Goal: Task Accomplishment & Management: Manage account settings

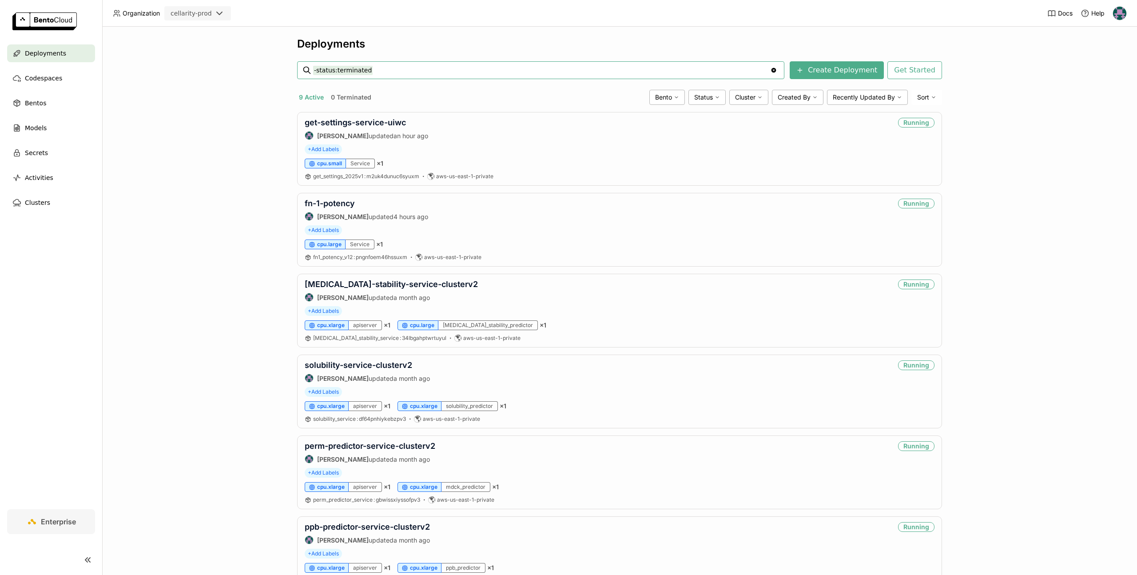
click at [1117, 16] on img at bounding box center [1119, 13] width 13 height 13
click at [1099, 37] on span "Members" at bounding box center [1103, 34] width 26 height 8
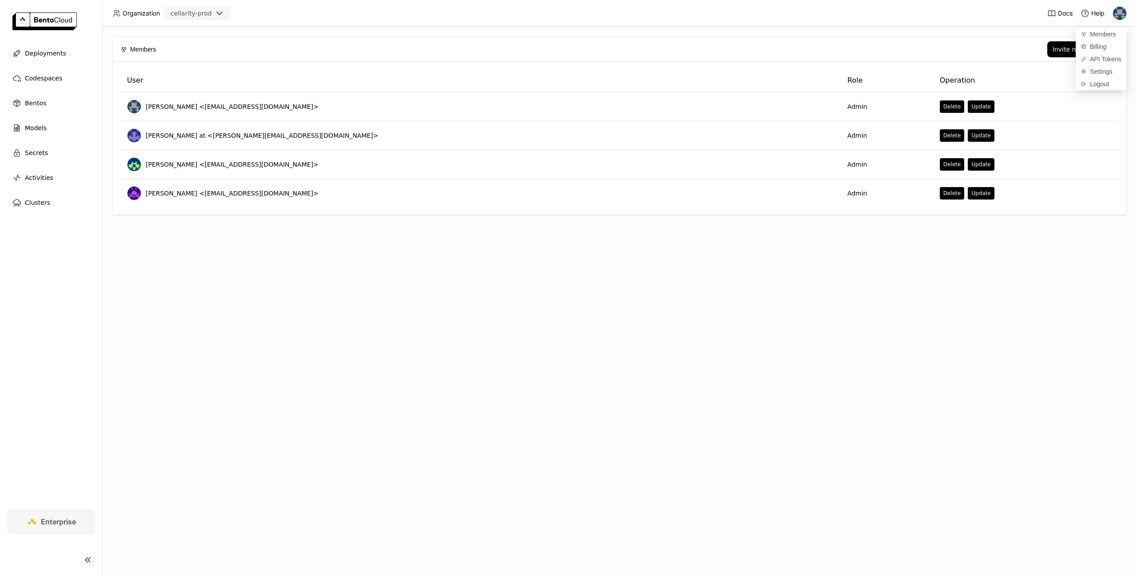
click at [900, 49] on div "Invite new member" at bounding box center [642, 49] width 954 height 16
click at [1057, 51] on button "Invite new member" at bounding box center [1082, 49] width 71 height 16
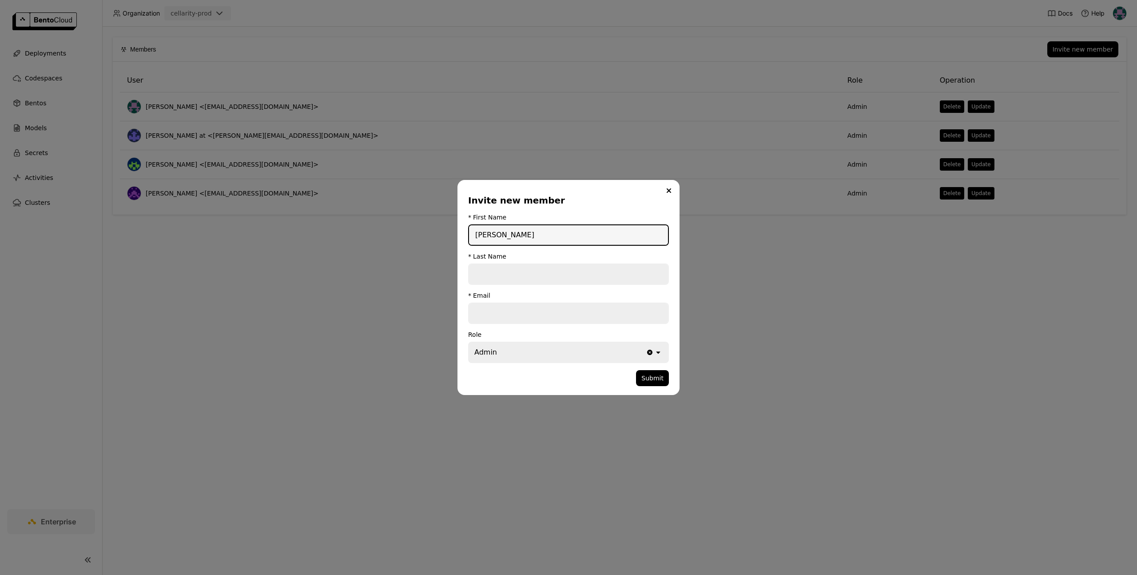
type input "[PERSON_NAME]"
click at [493, 315] on input "dialog" at bounding box center [568, 313] width 199 height 20
paste input "[PERSON_NAME][EMAIL_ADDRESS][PERSON_NAME][PERSON_NAME][DOMAIN_NAME]"
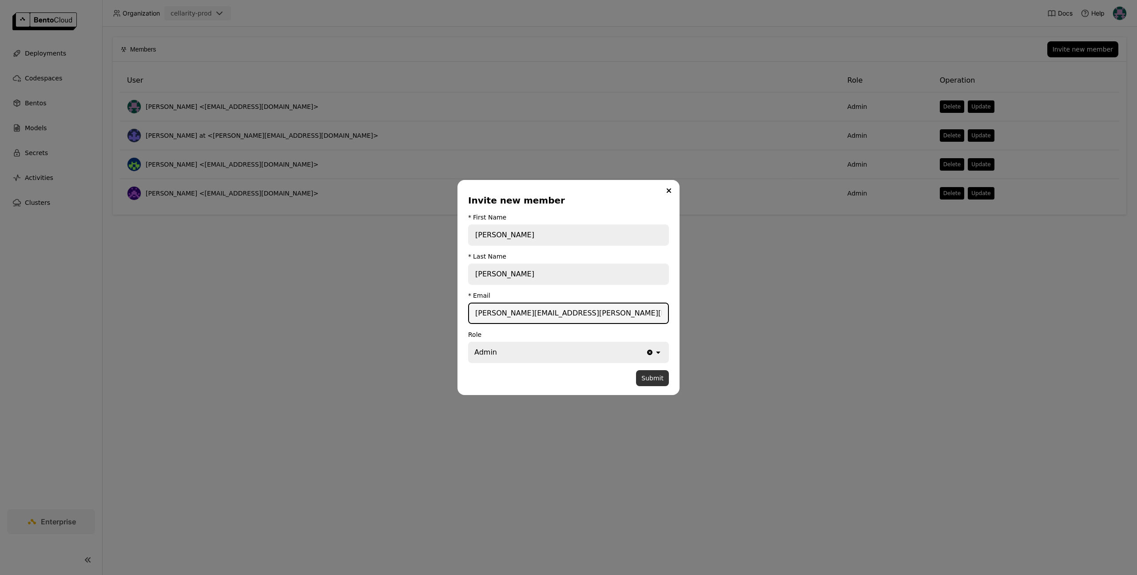
type input "[PERSON_NAME][EMAIL_ADDRESS][PERSON_NAME][PERSON_NAME][DOMAIN_NAME]"
click at [656, 378] on button "Submit" at bounding box center [652, 378] width 33 height 16
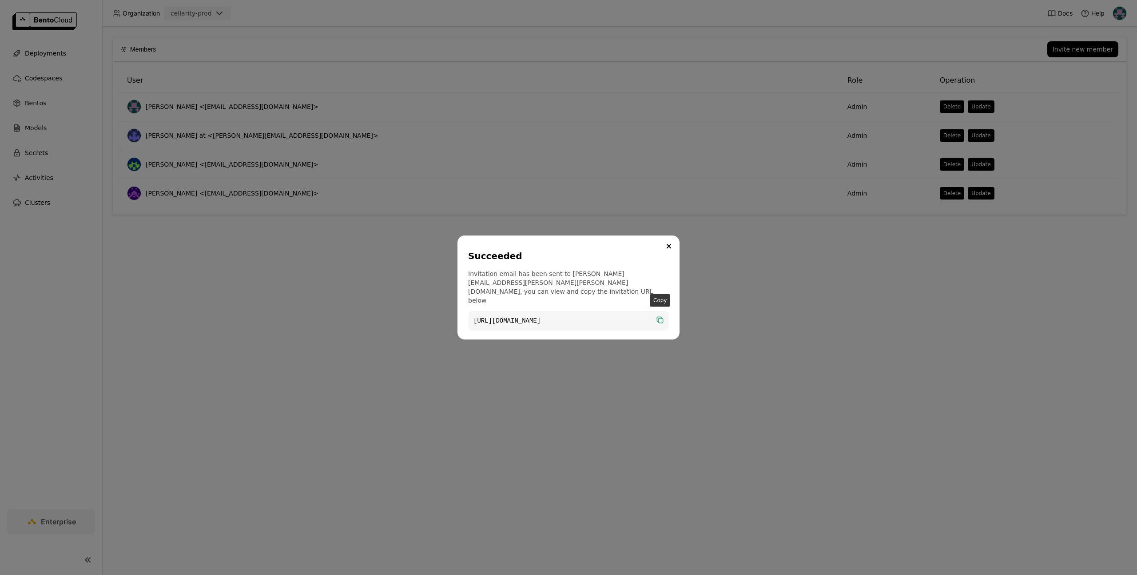
click at [660, 318] on icon "dialog" at bounding box center [661, 320] width 4 height 4
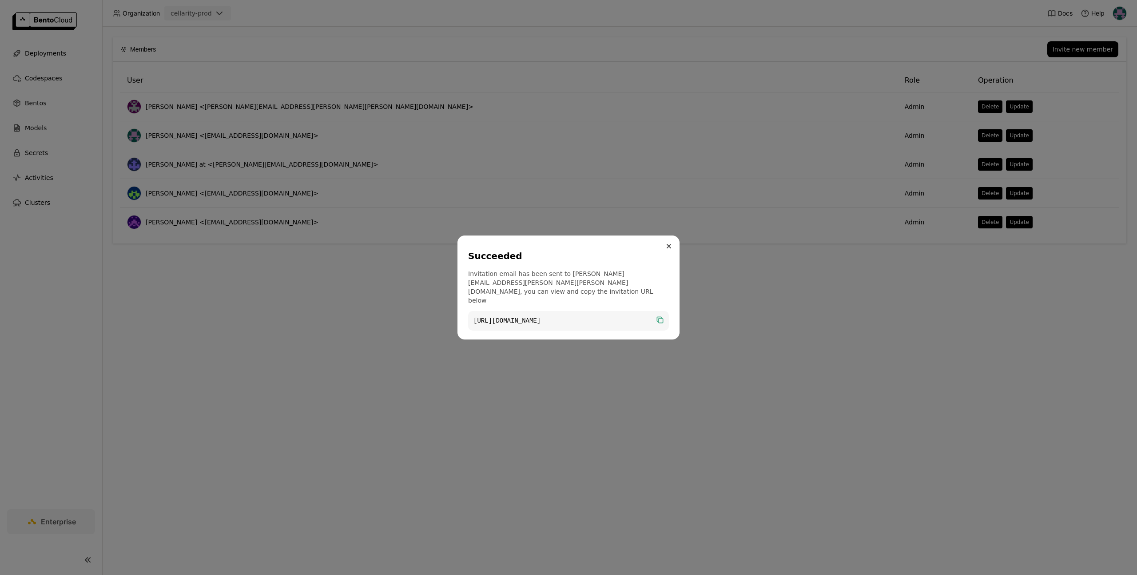
click at [668, 251] on button "Close" at bounding box center [669, 246] width 11 height 11
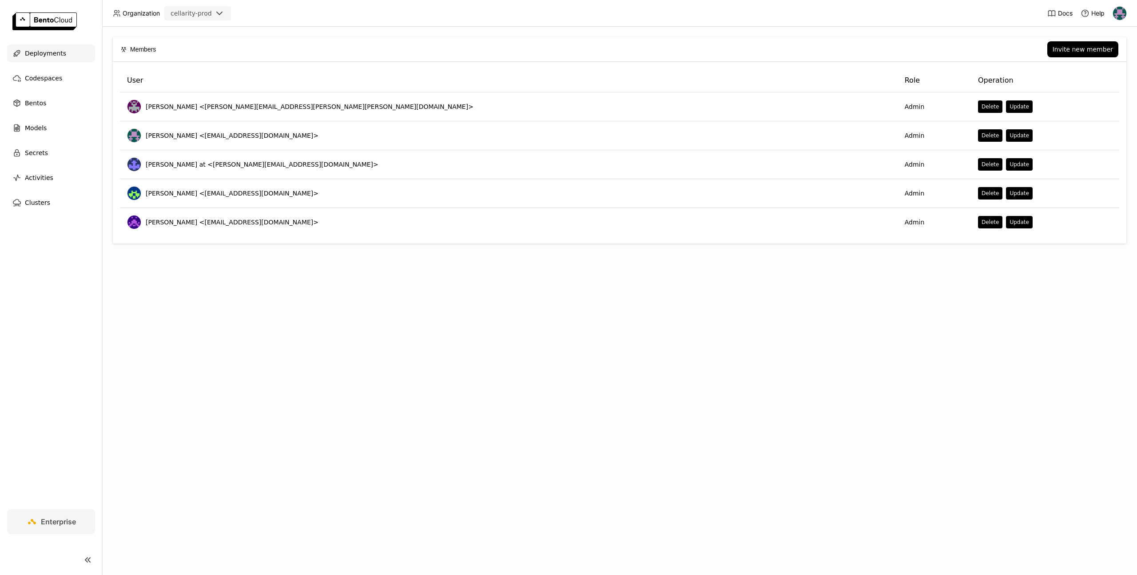
click at [49, 54] on span "Deployments" at bounding box center [45, 53] width 41 height 11
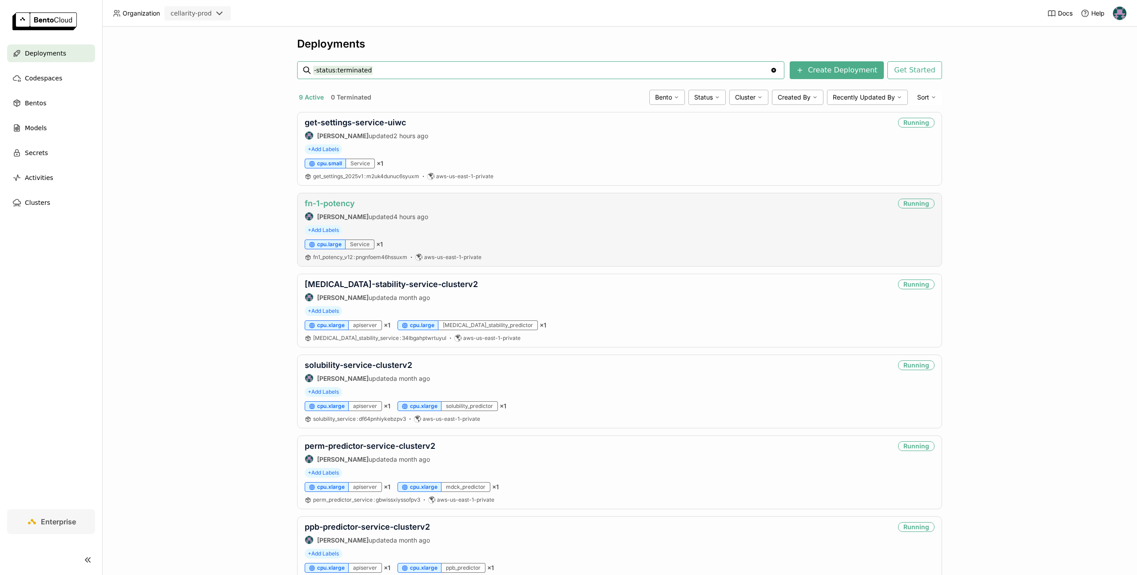
click at [341, 204] on link "fn-1-potency" at bounding box center [330, 203] width 50 height 9
